Goal: Transaction & Acquisition: Subscribe to service/newsletter

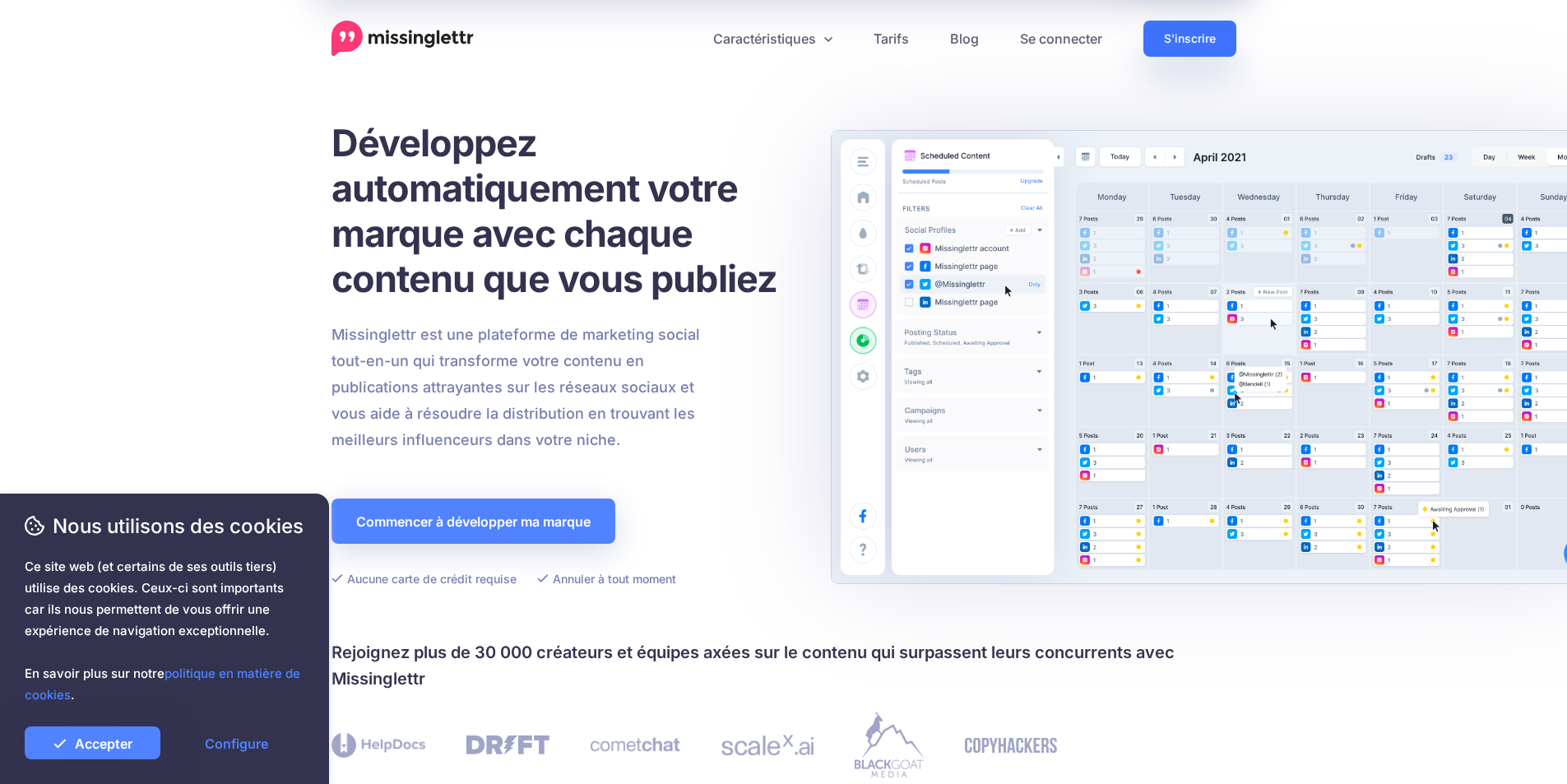
click at [1182, 35] on font "S'inscrire" at bounding box center [1190, 39] width 52 height 14
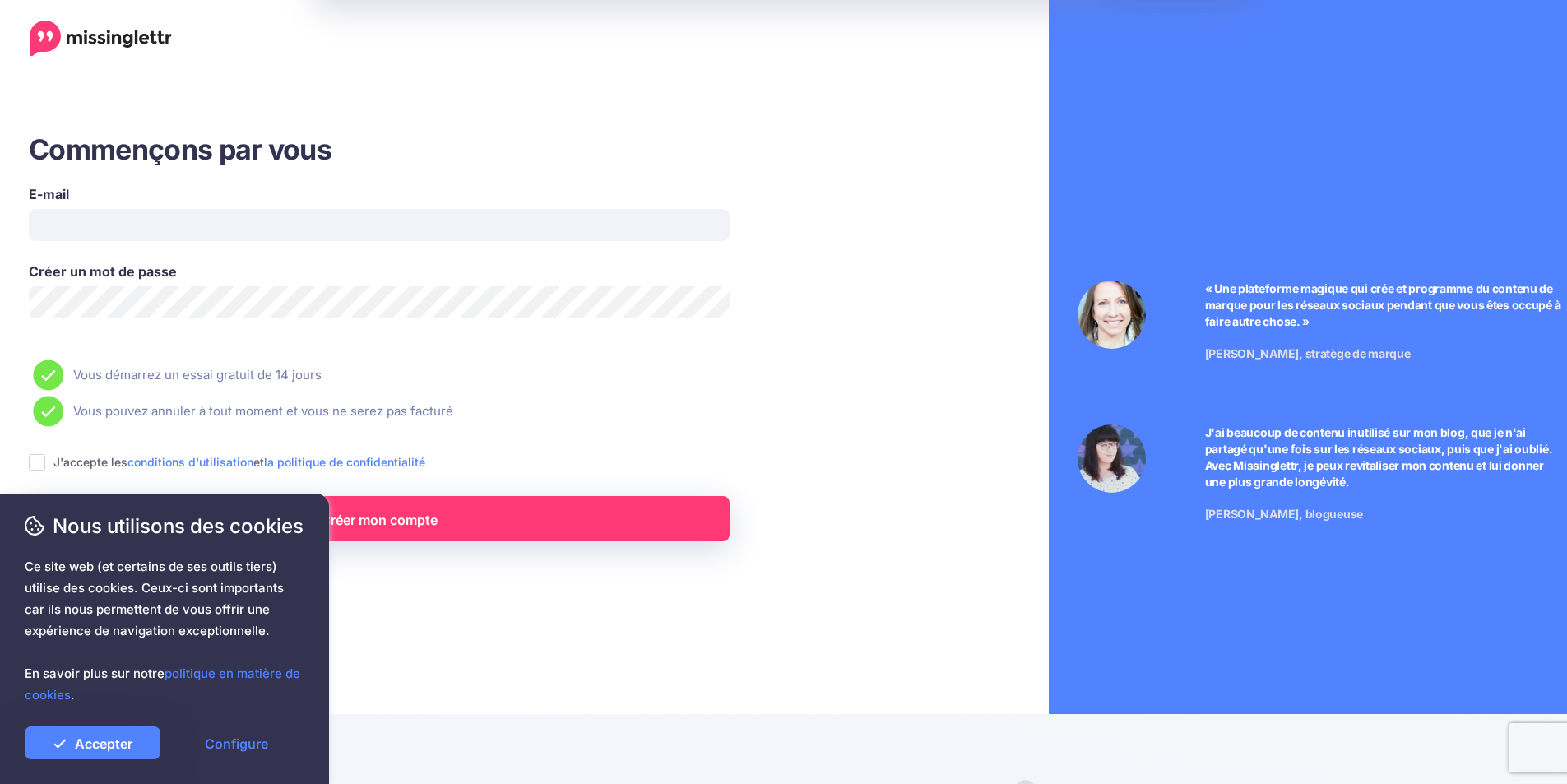
click at [128, 202] on label "E-mail" at bounding box center [379, 194] width 701 height 20
click at [128, 209] on input "E-mail" at bounding box center [379, 225] width 701 height 32
click at [113, 225] on input "E-mail" at bounding box center [379, 225] width 701 height 32
type input "**********"
click at [39, 463] on ins at bounding box center [37, 463] width 17 height 17
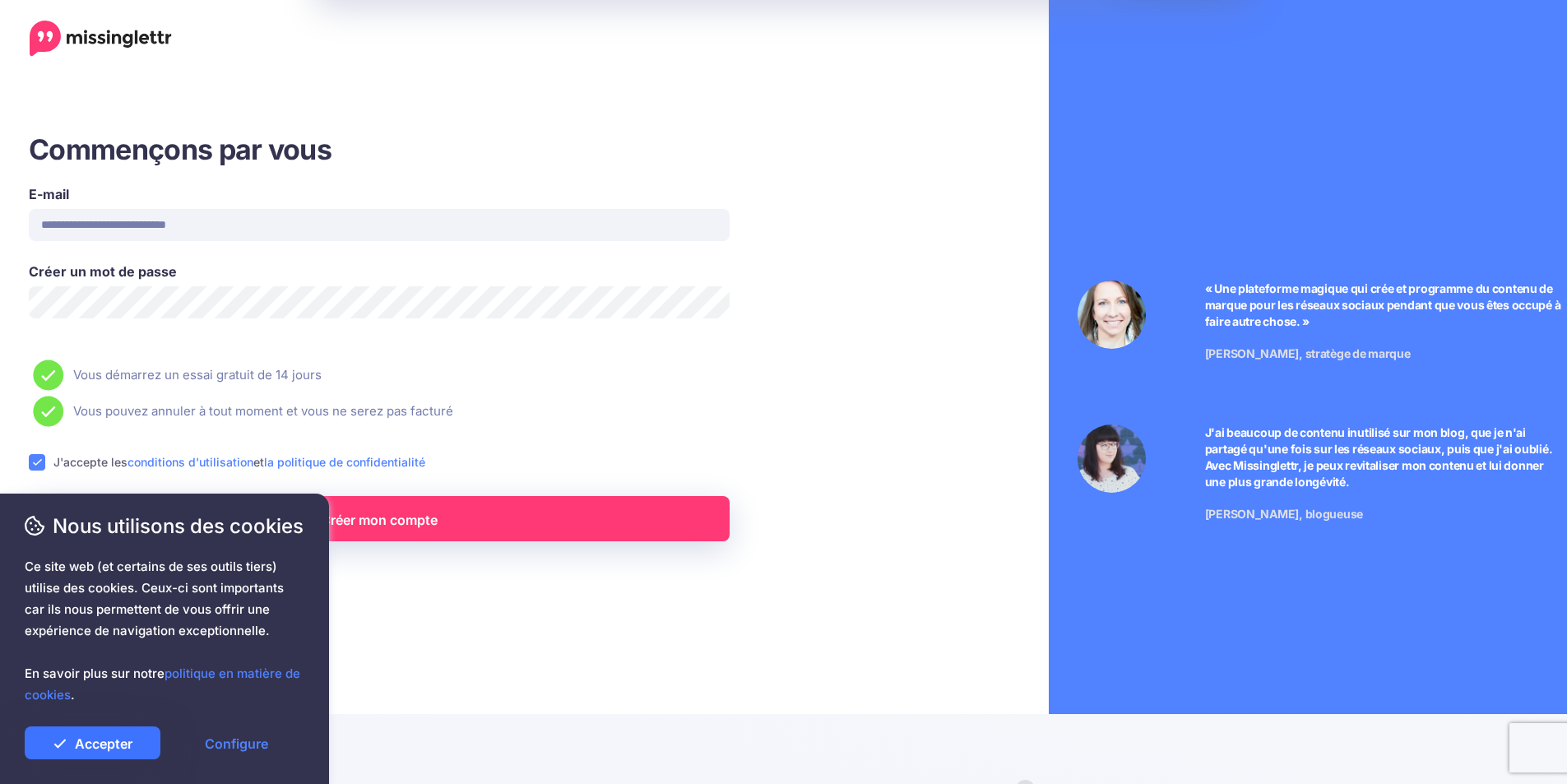
click at [114, 737] on font "Accepter" at bounding box center [103, 744] width 58 height 17
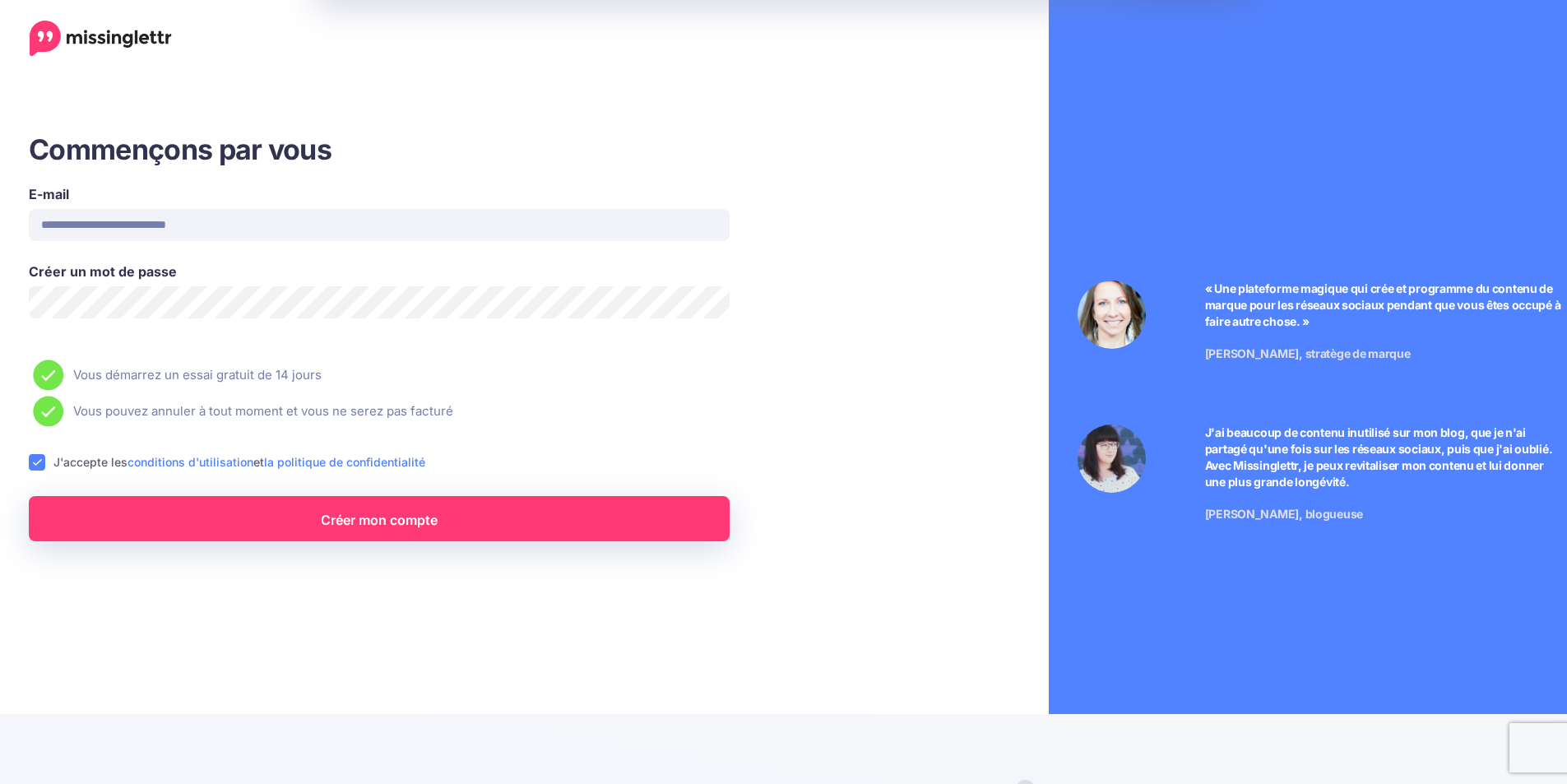
click at [349, 523] on font "Créer mon compte" at bounding box center [379, 520] width 117 height 17
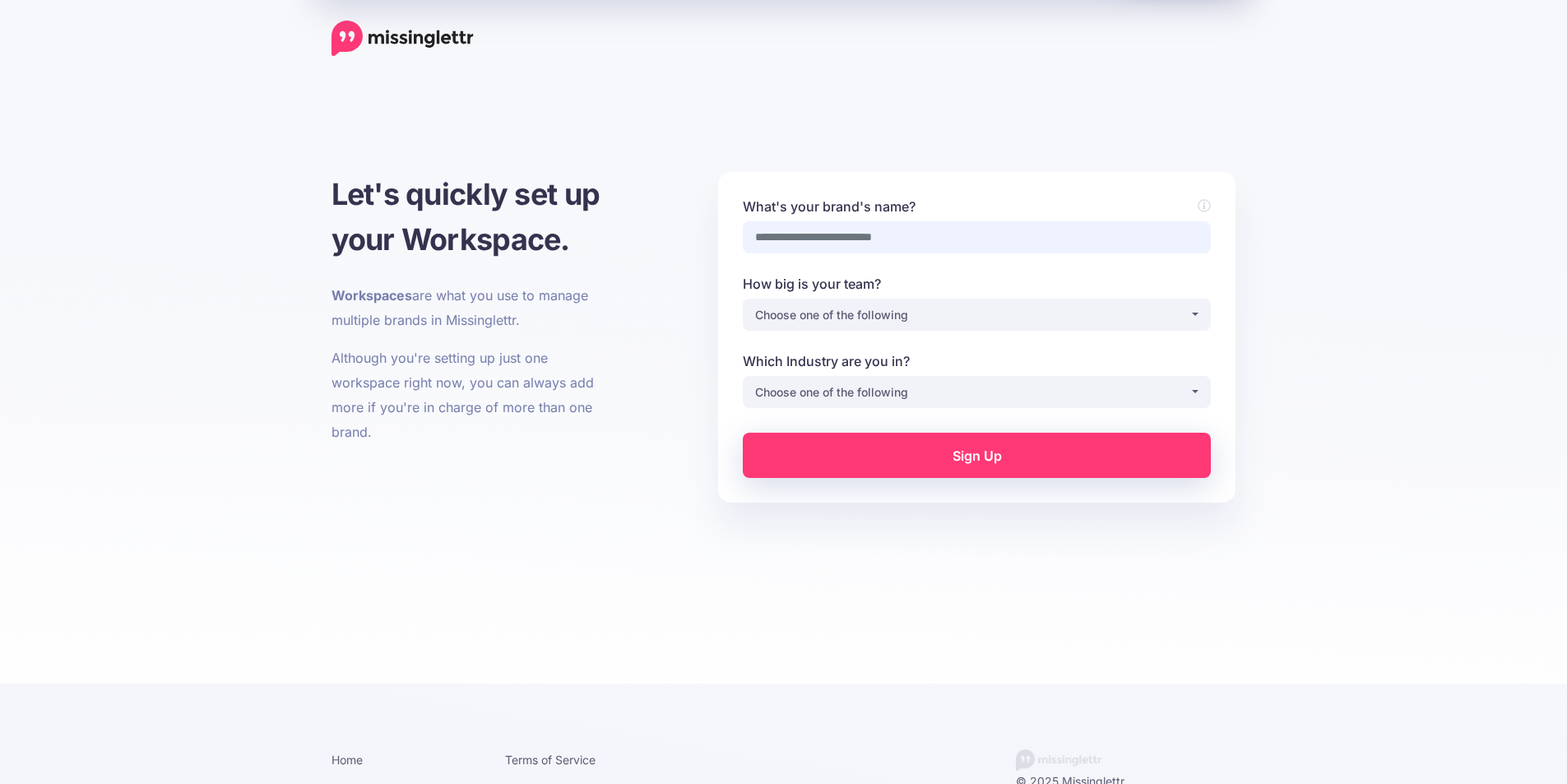
click at [815, 237] on input "What's your brand's name?" at bounding box center [977, 238] width 468 height 32
click at [815, 235] on input "What's your brand's name?" at bounding box center [977, 238] width 468 height 32
type input "*********"
click at [788, 314] on div "Choose one of the following" at bounding box center [972, 315] width 434 height 20
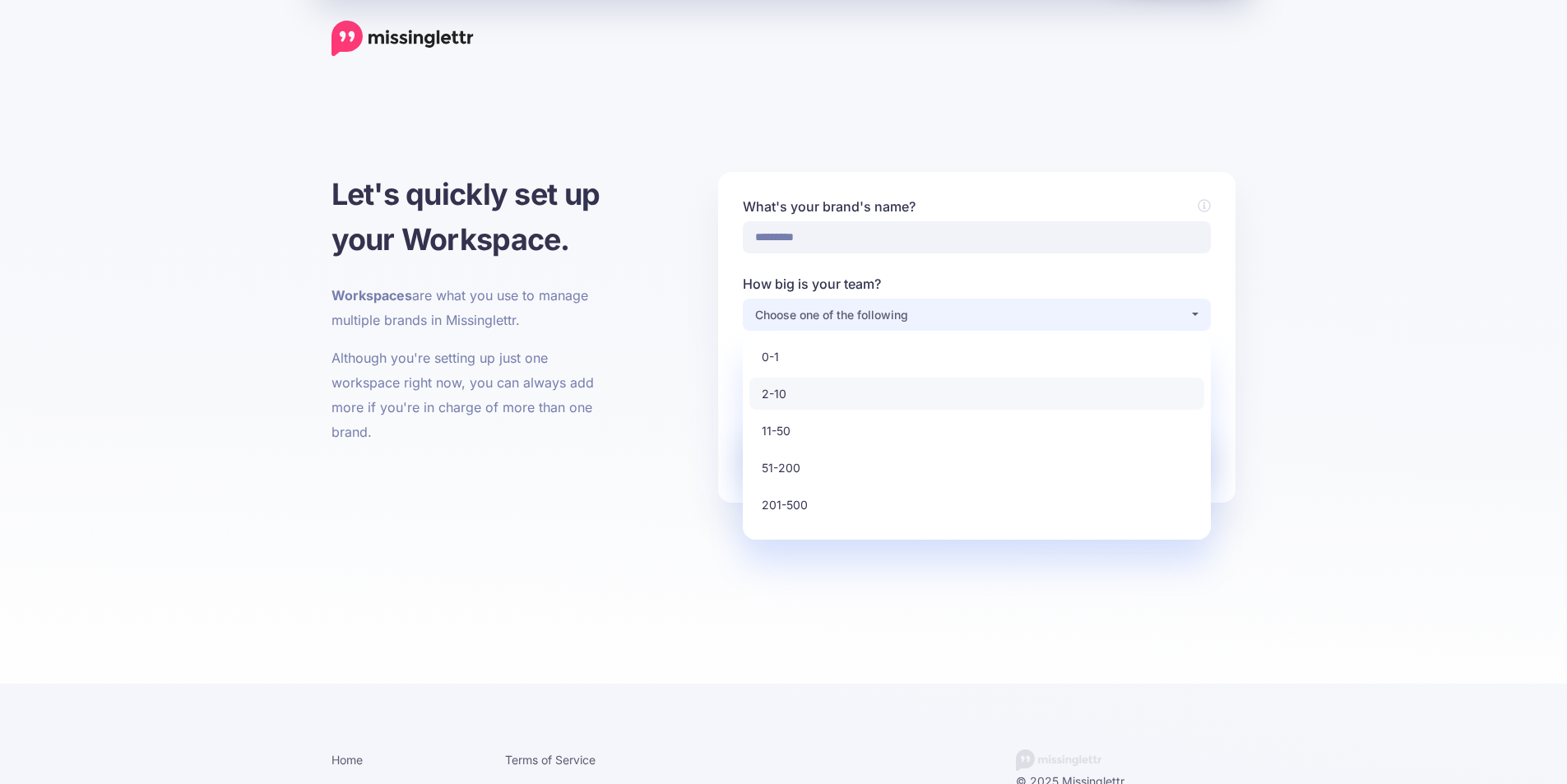
click at [784, 389] on span "2-10" at bounding box center [773, 395] width 24 height 20
select select "*"
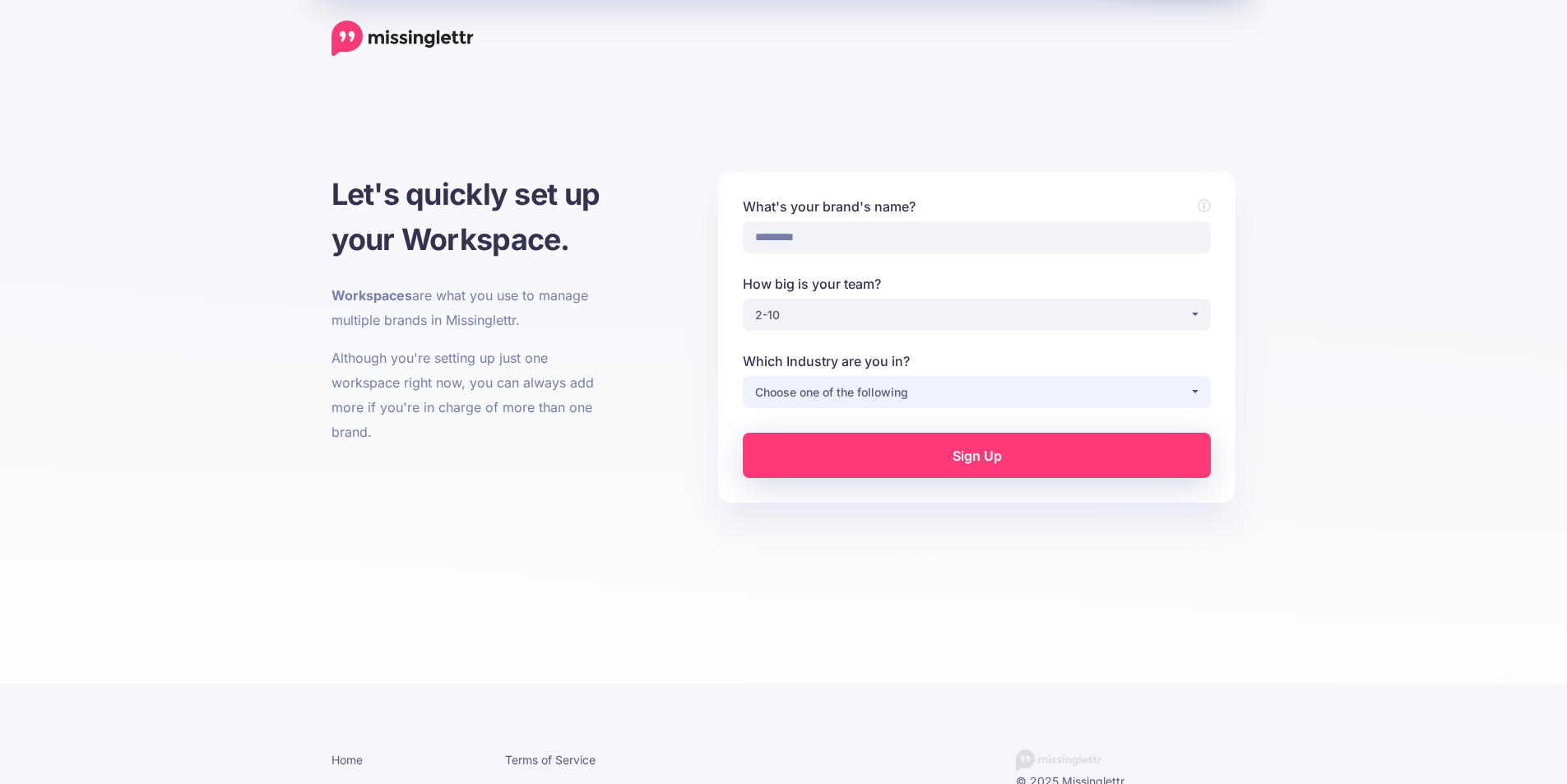
click at [787, 386] on div "Choose one of the following" at bounding box center [972, 393] width 434 height 20
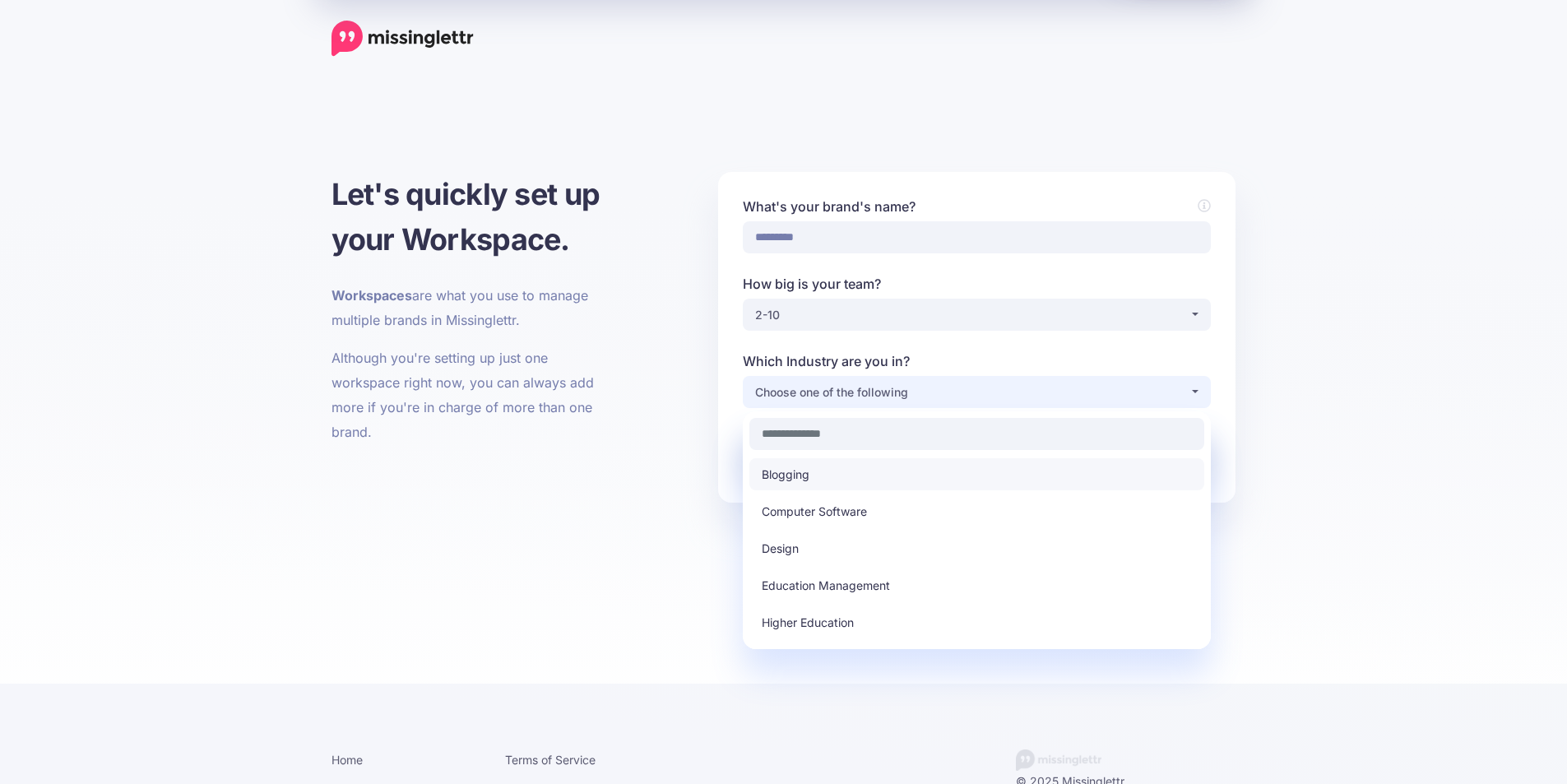
click at [794, 486] on link "Blogging" at bounding box center [977, 474] width 455 height 32
select select "********"
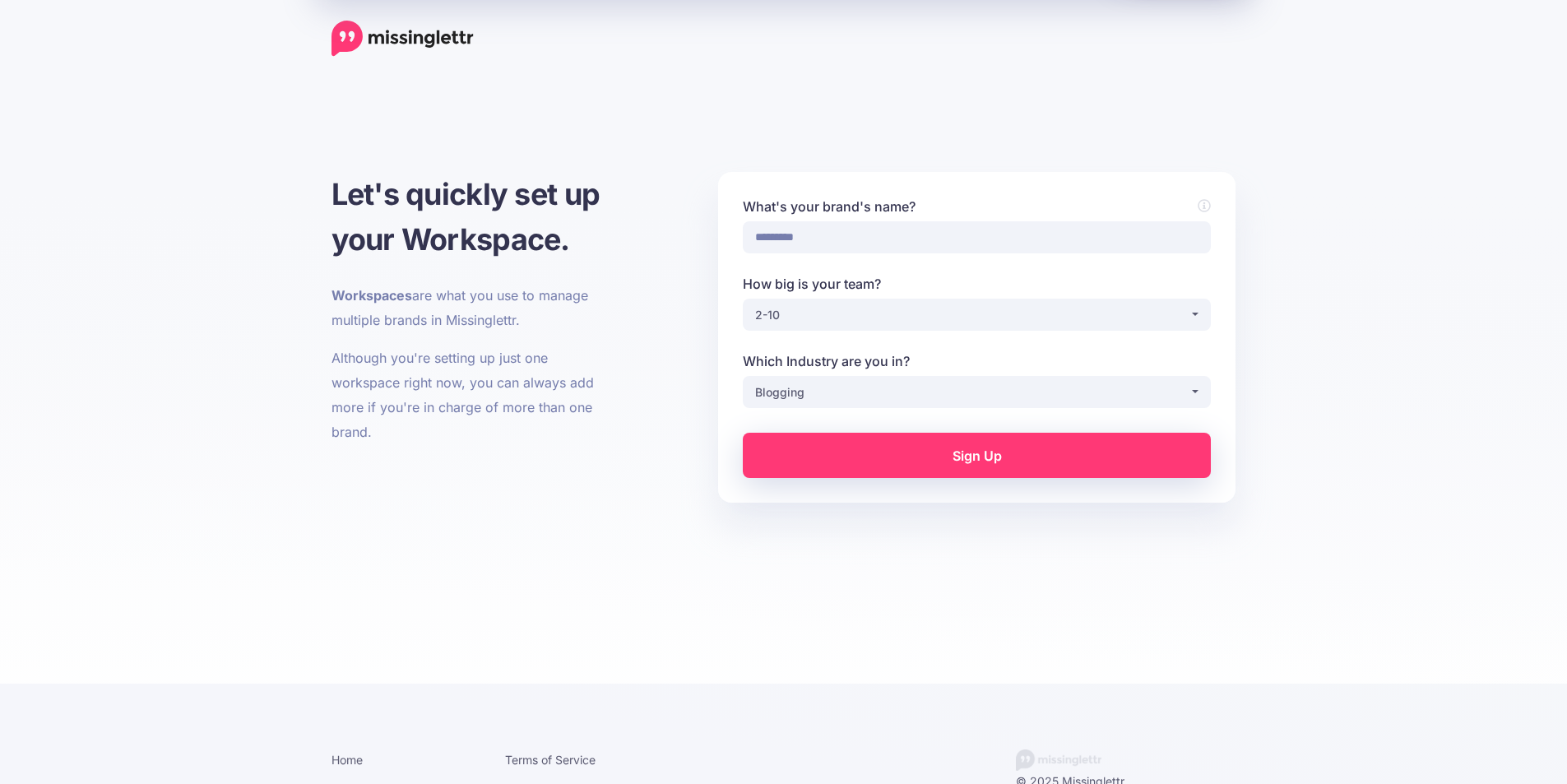
click at [867, 459] on link "Sign Up" at bounding box center [977, 455] width 468 height 45
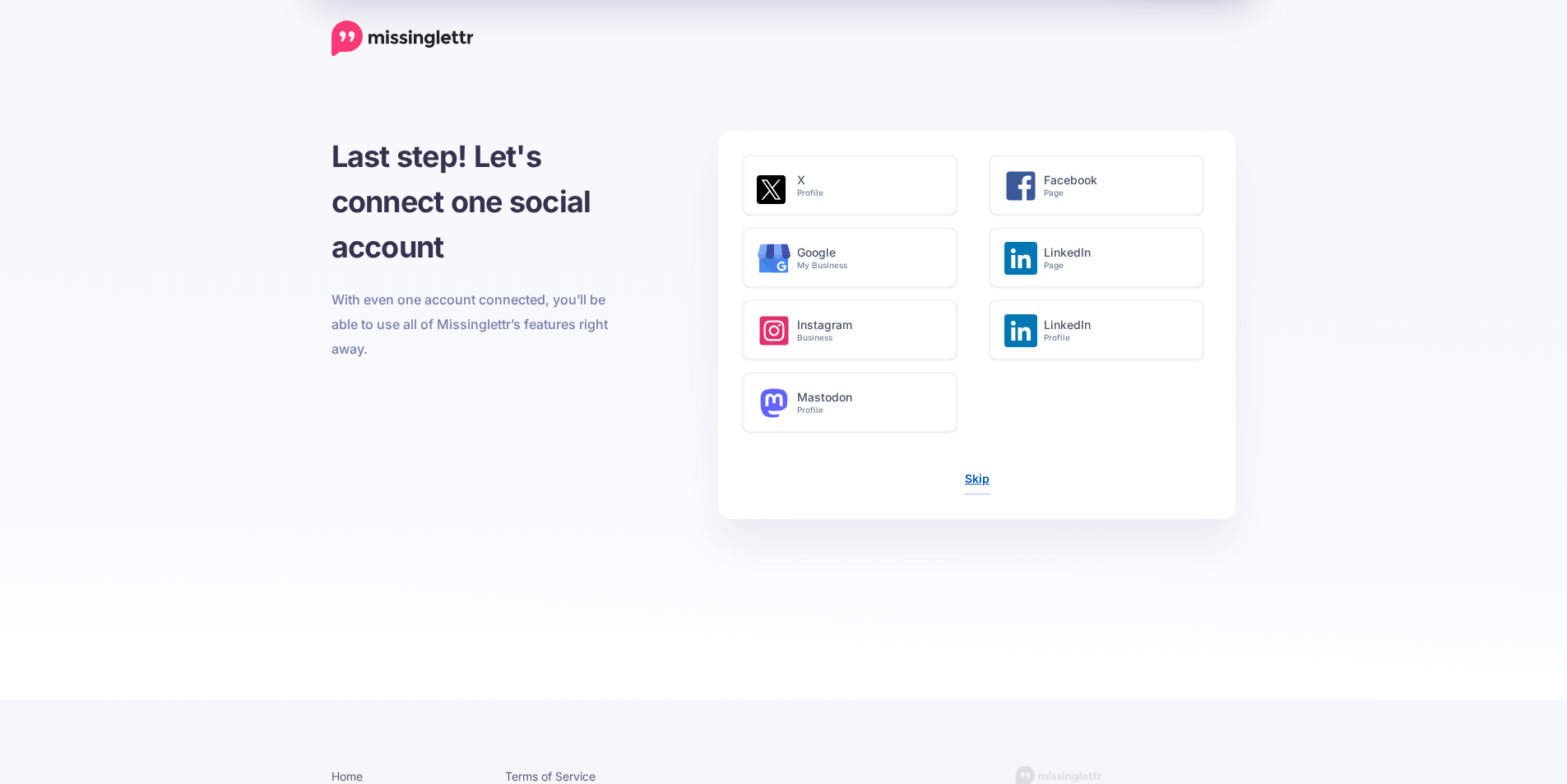
click at [976, 479] on link "Skip" at bounding box center [977, 478] width 24 height 14
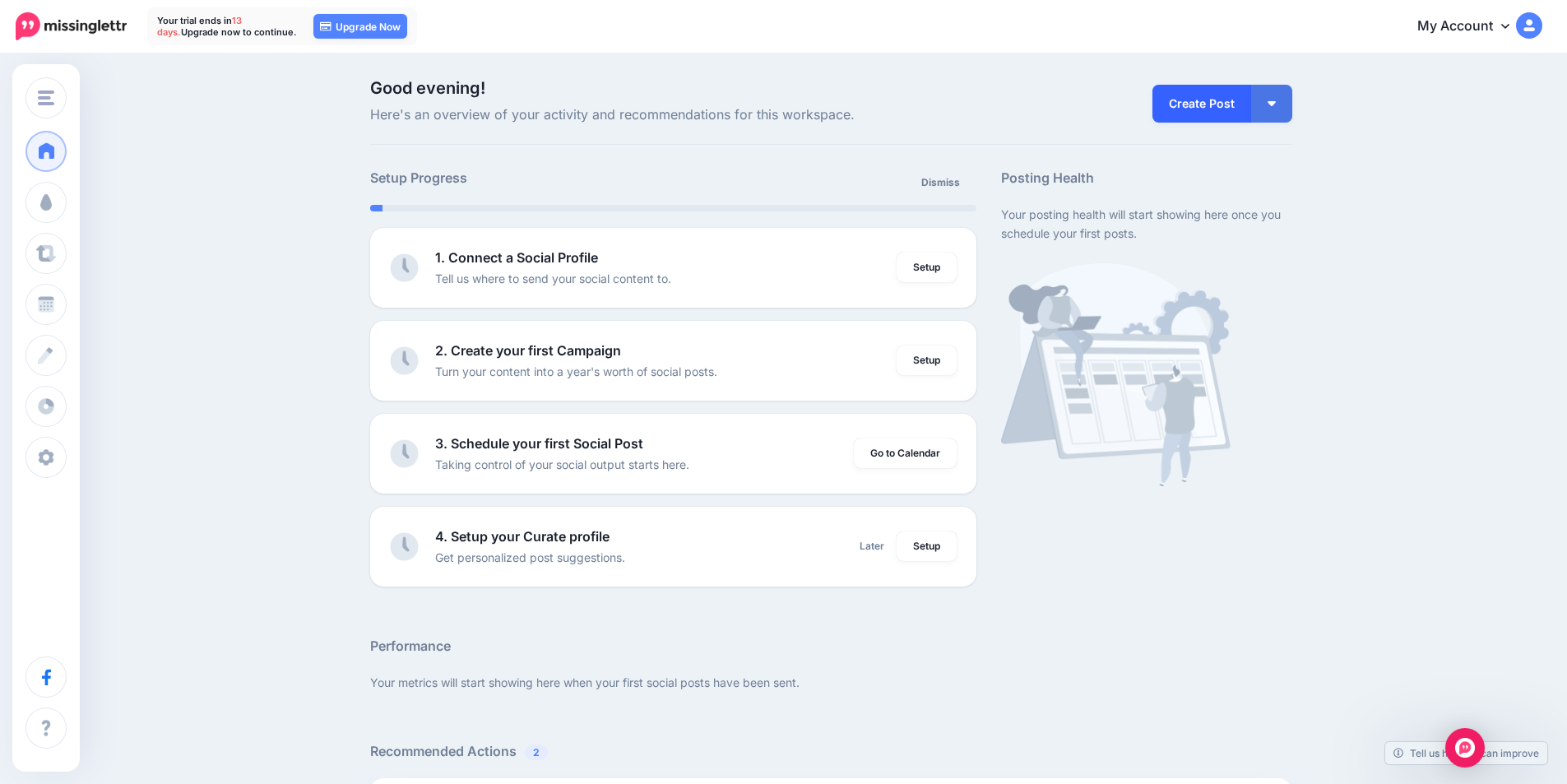
click at [1195, 107] on link "Create Post" at bounding box center [1203, 103] width 99 height 38
